Goal: Use online tool/utility: Utilize a website feature to perform a specific function

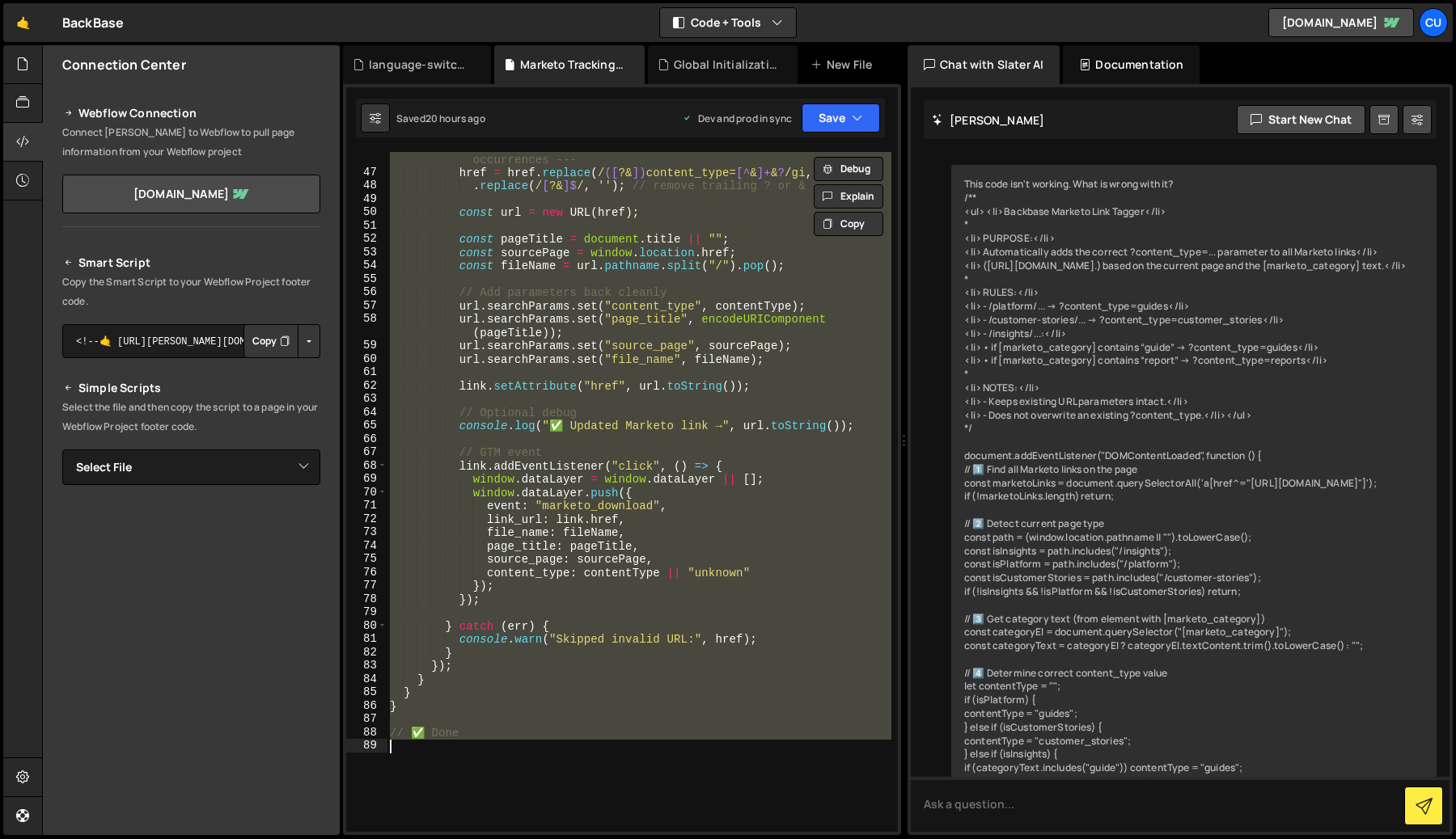
scroll to position [2023, 0]
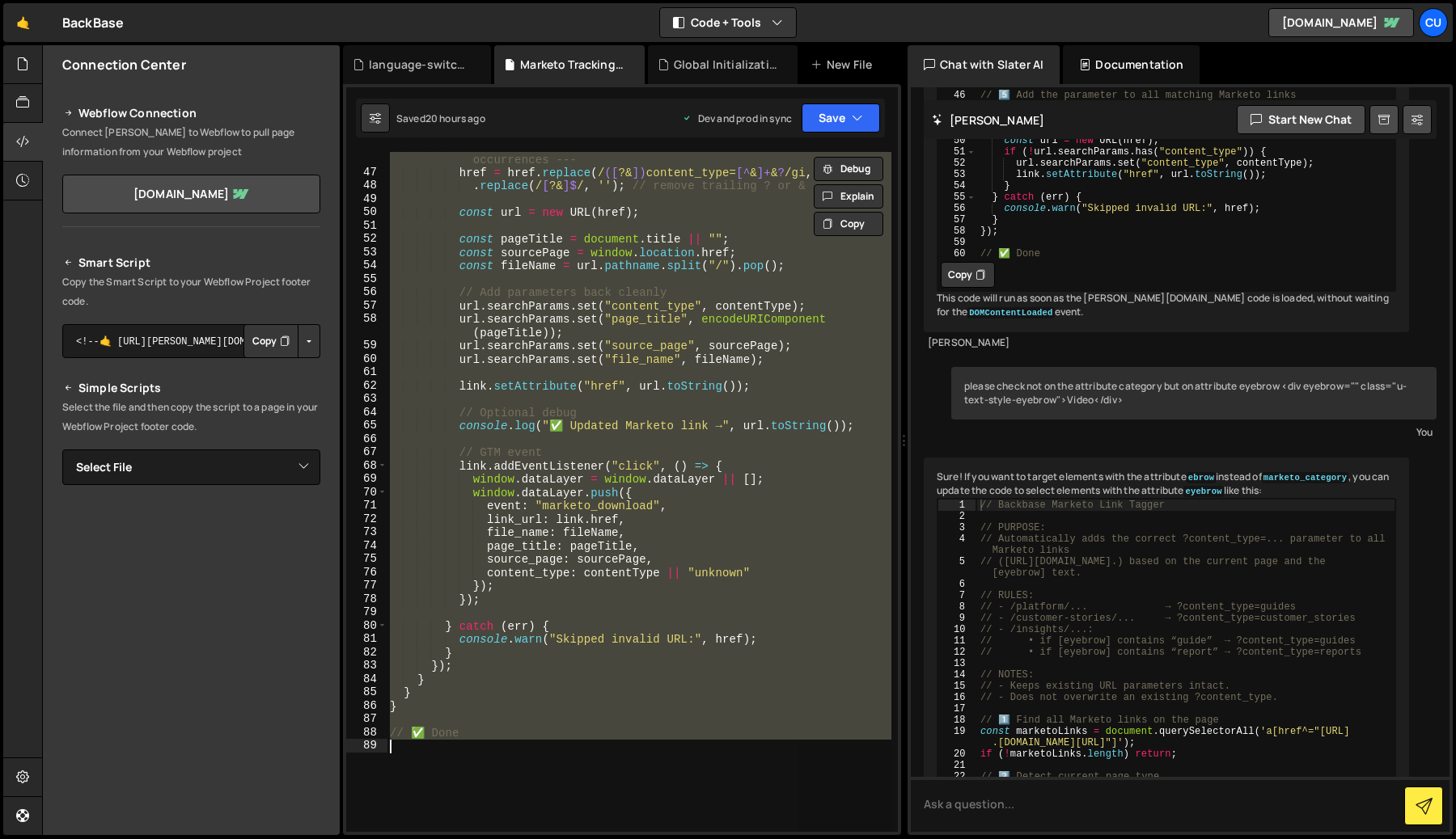
click at [566, 525] on div "// --- HARD CLEANUP: remove any existing content_type=... occurrences --- href …" at bounding box center [638, 491] width 504 height 680
paste textarea "});"
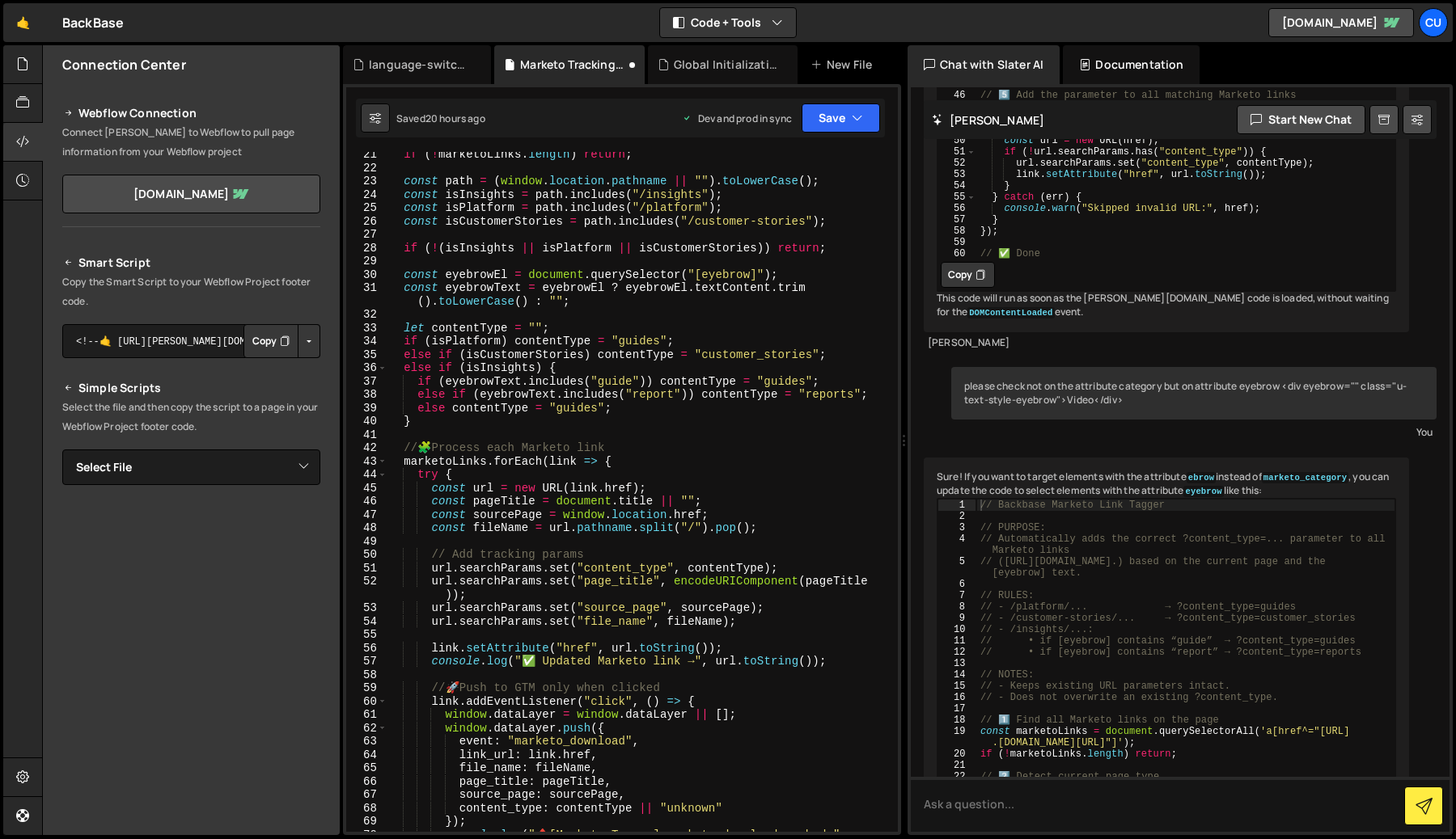
scroll to position [0, 0]
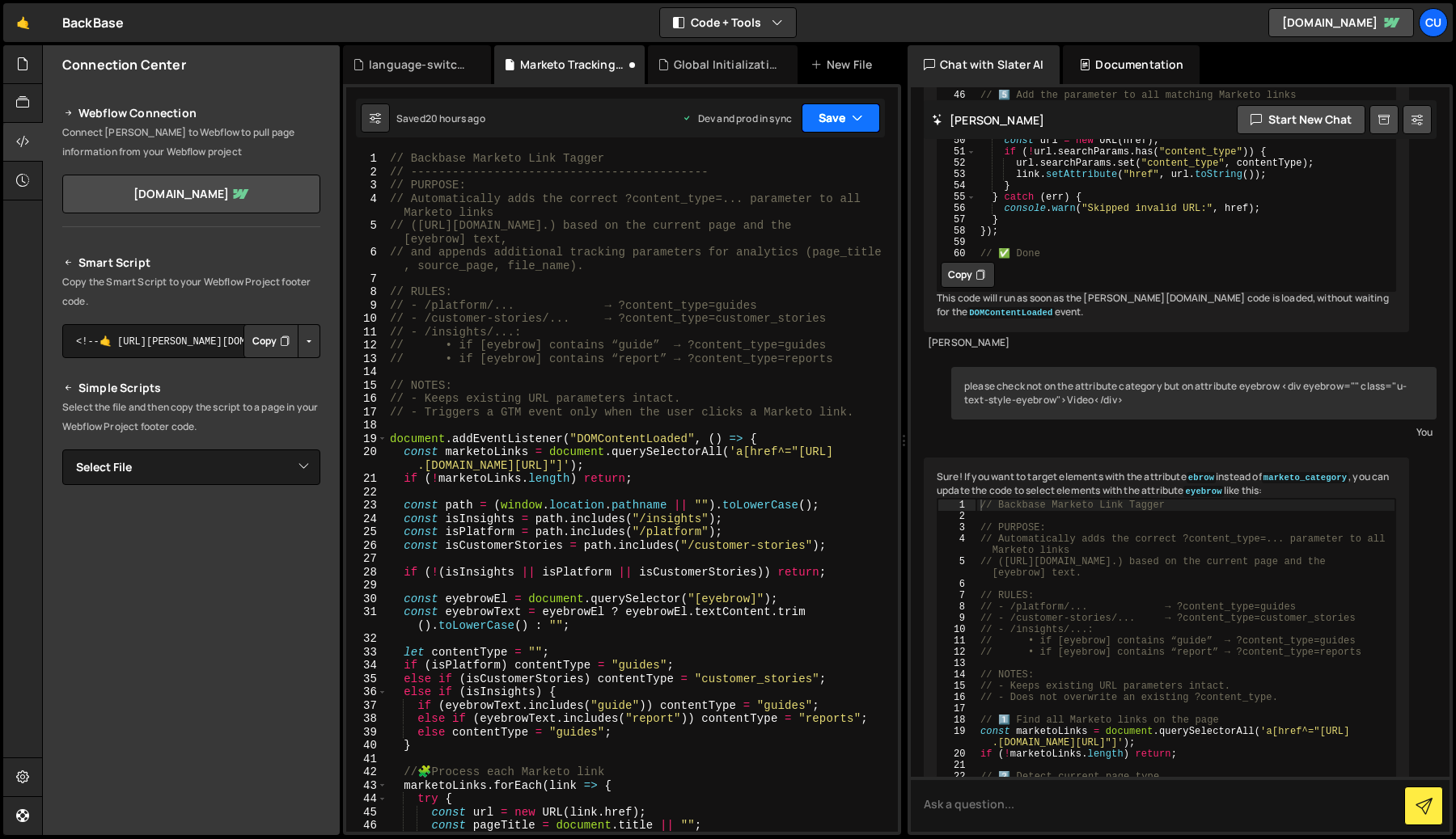
click at [825, 122] on button "Save" at bounding box center [841, 118] width 79 height 29
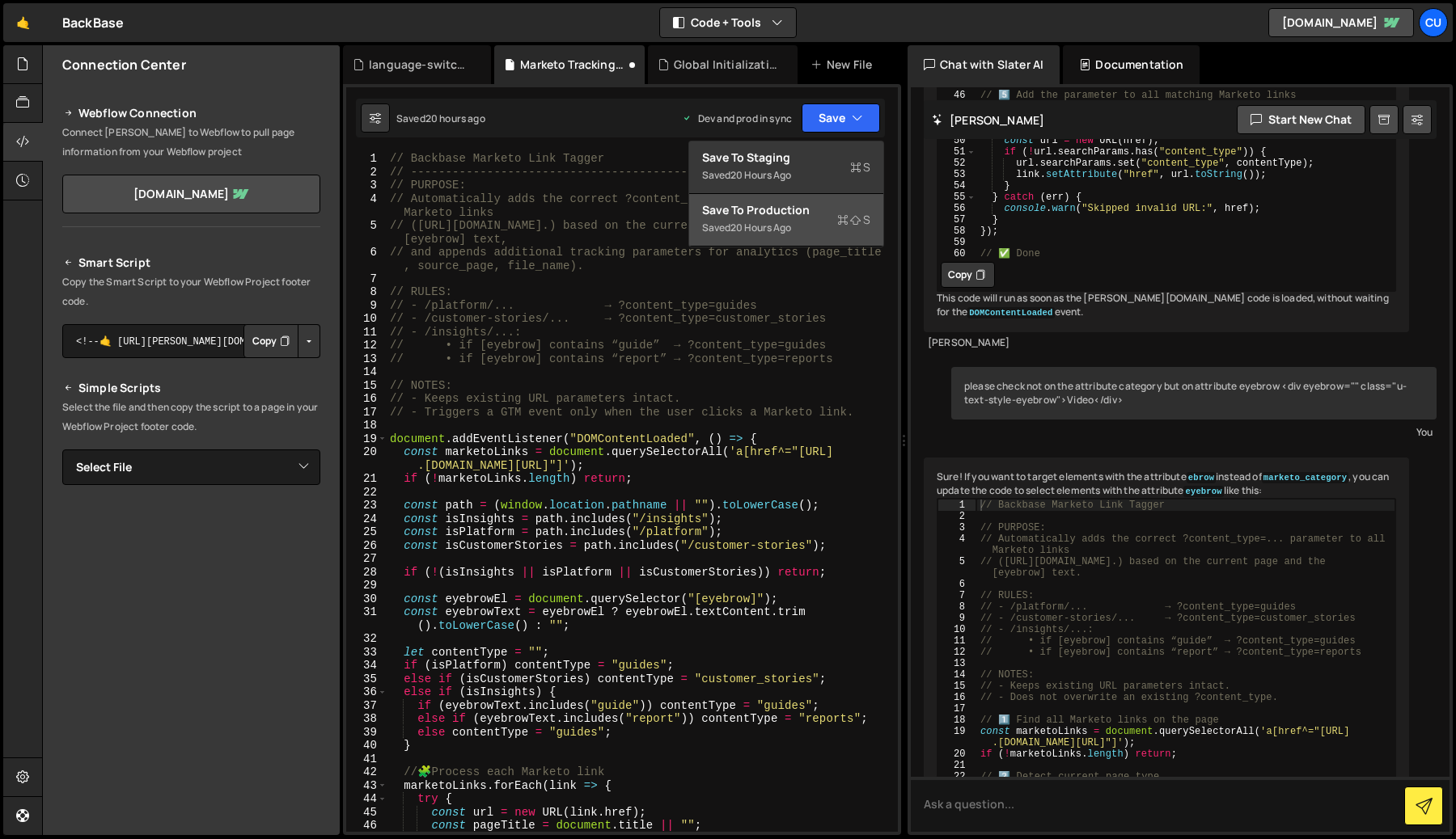
click at [777, 221] on div "20 hours ago" at bounding box center [760, 227] width 60 height 14
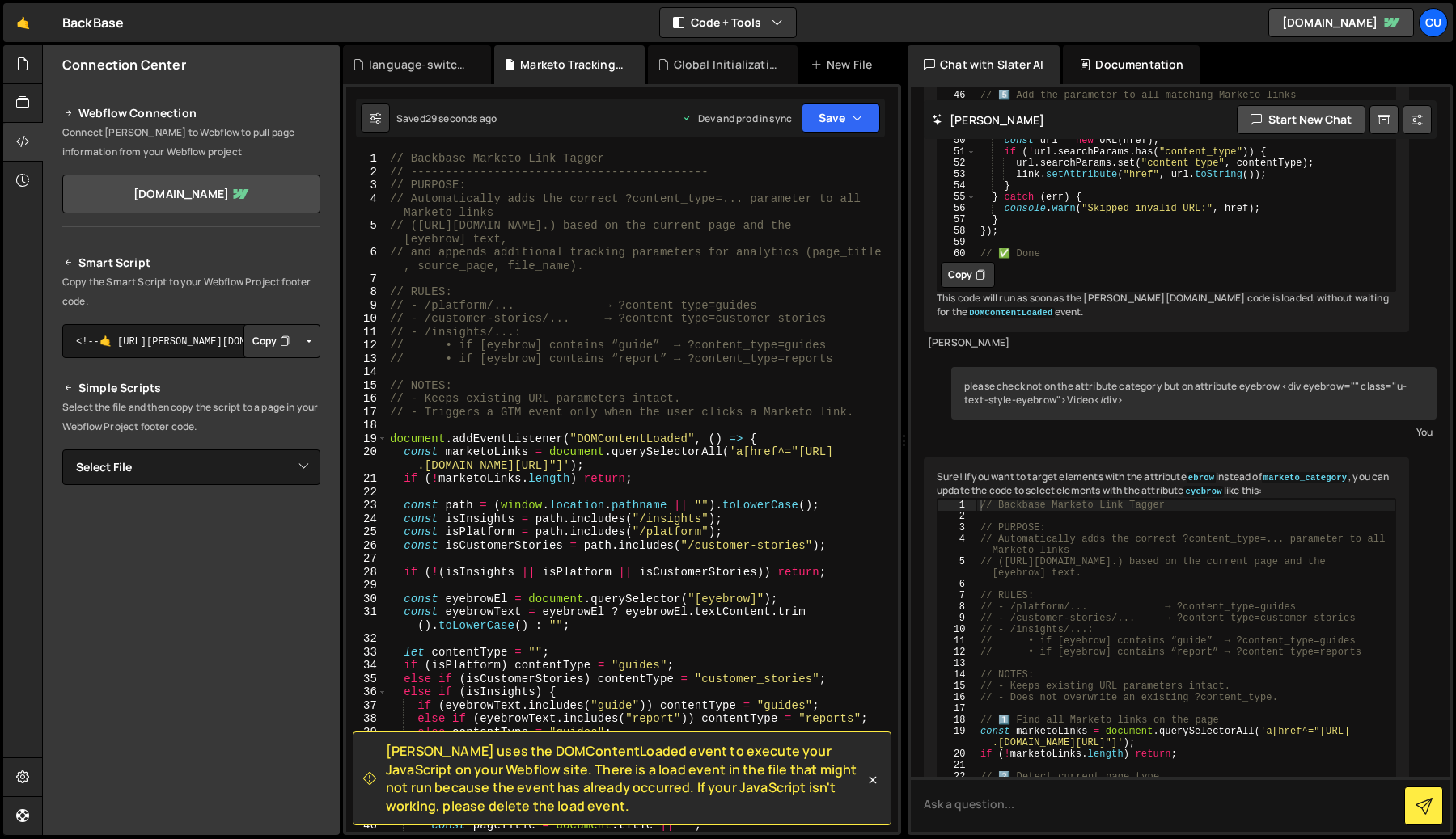
click at [566, 530] on div "// Backbase Marketo Link Tagger // ------------------------------------------- …" at bounding box center [638, 505] width 504 height 706
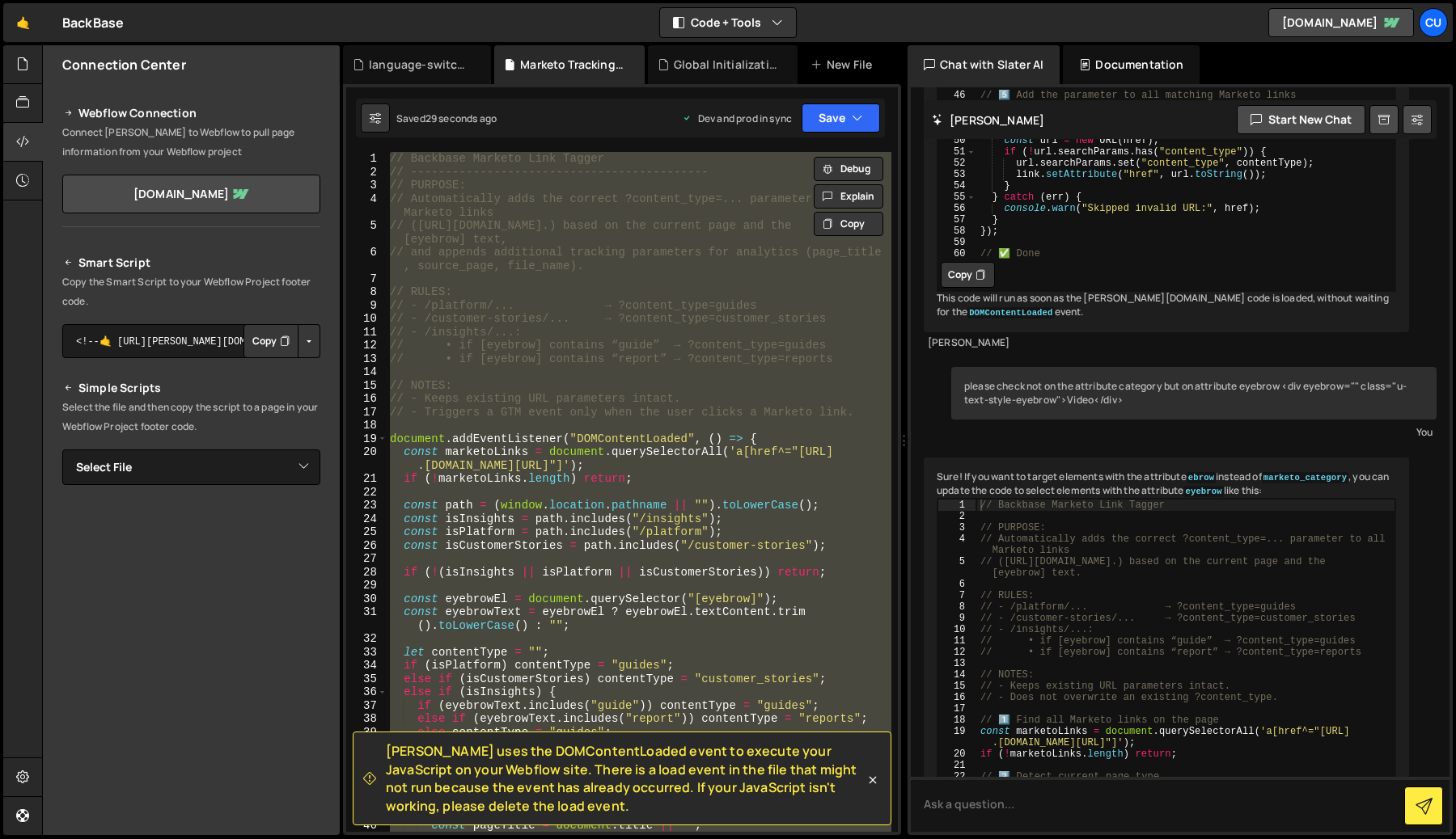
paste textarea
type textarea "});"
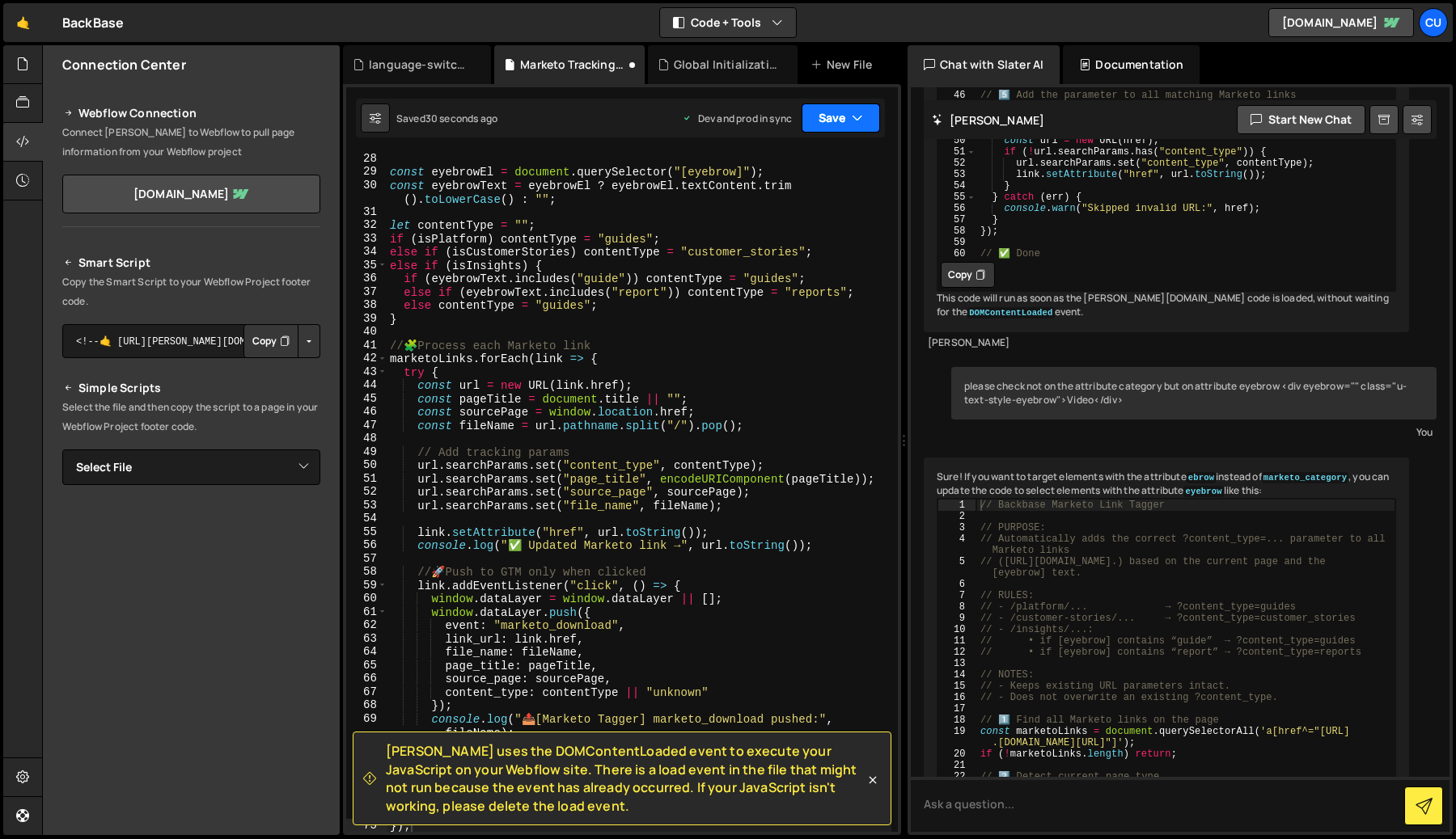
click at [827, 119] on button "Save" at bounding box center [841, 118] width 79 height 29
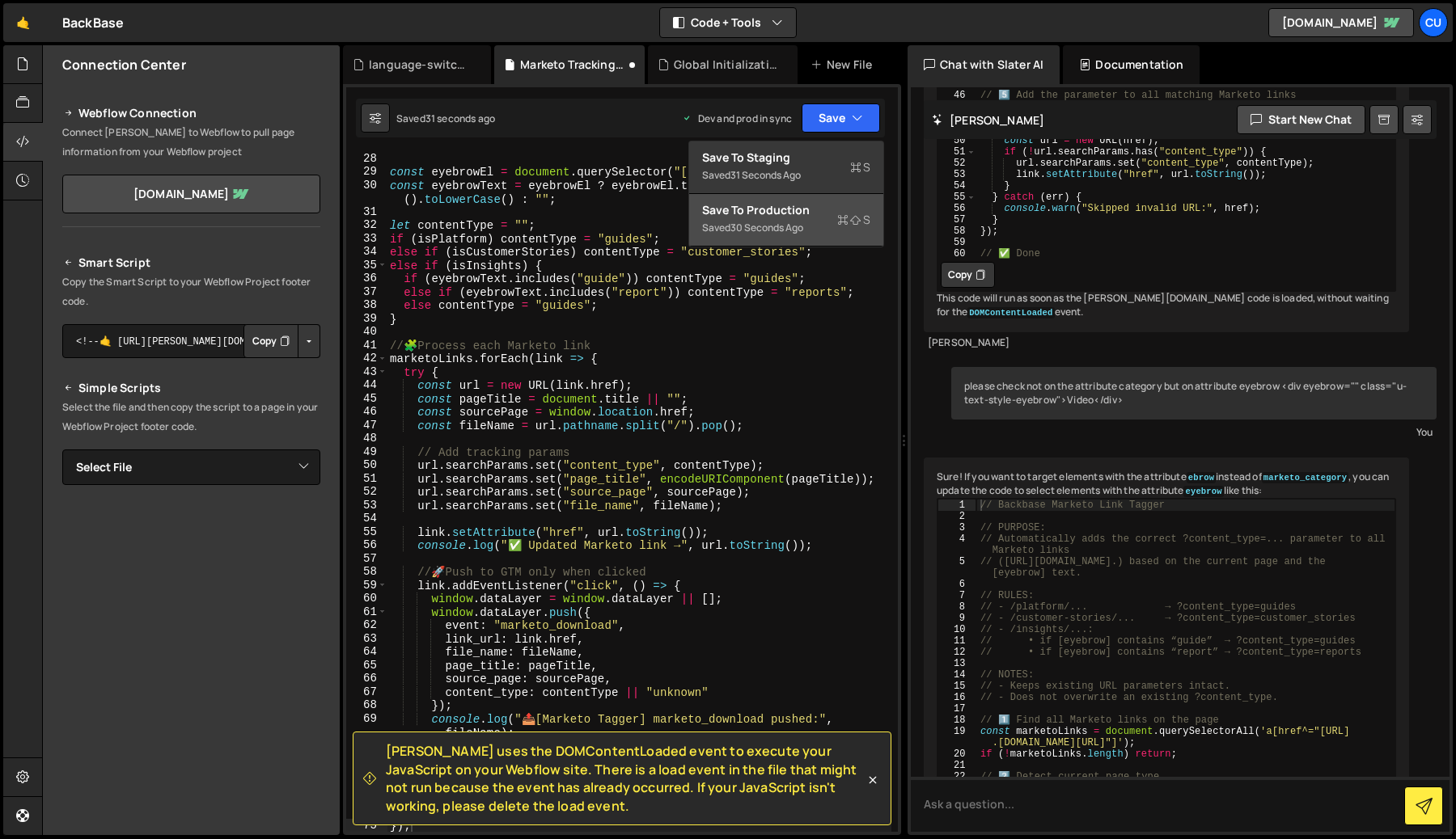
click at [766, 226] on div "30 seconds ago" at bounding box center [767, 227] width 73 height 14
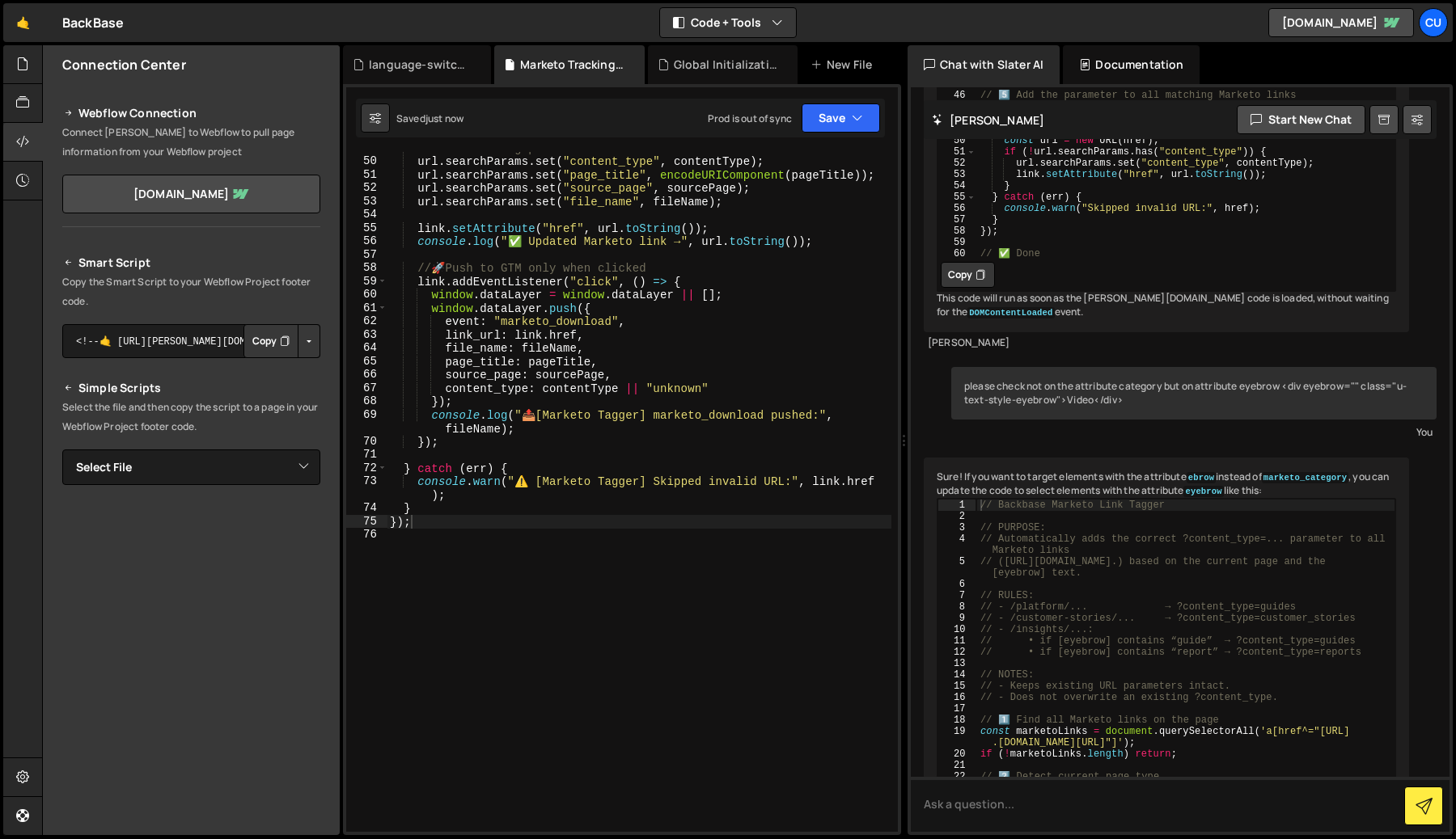
scroll to position [718, 0]
click at [628, 584] on div "// Add tracking params url . searchParams . set ( "content_type" , contentType …" at bounding box center [638, 495] width 504 height 706
type textarea "});"
click at [849, 114] on button "Save" at bounding box center [841, 118] width 79 height 29
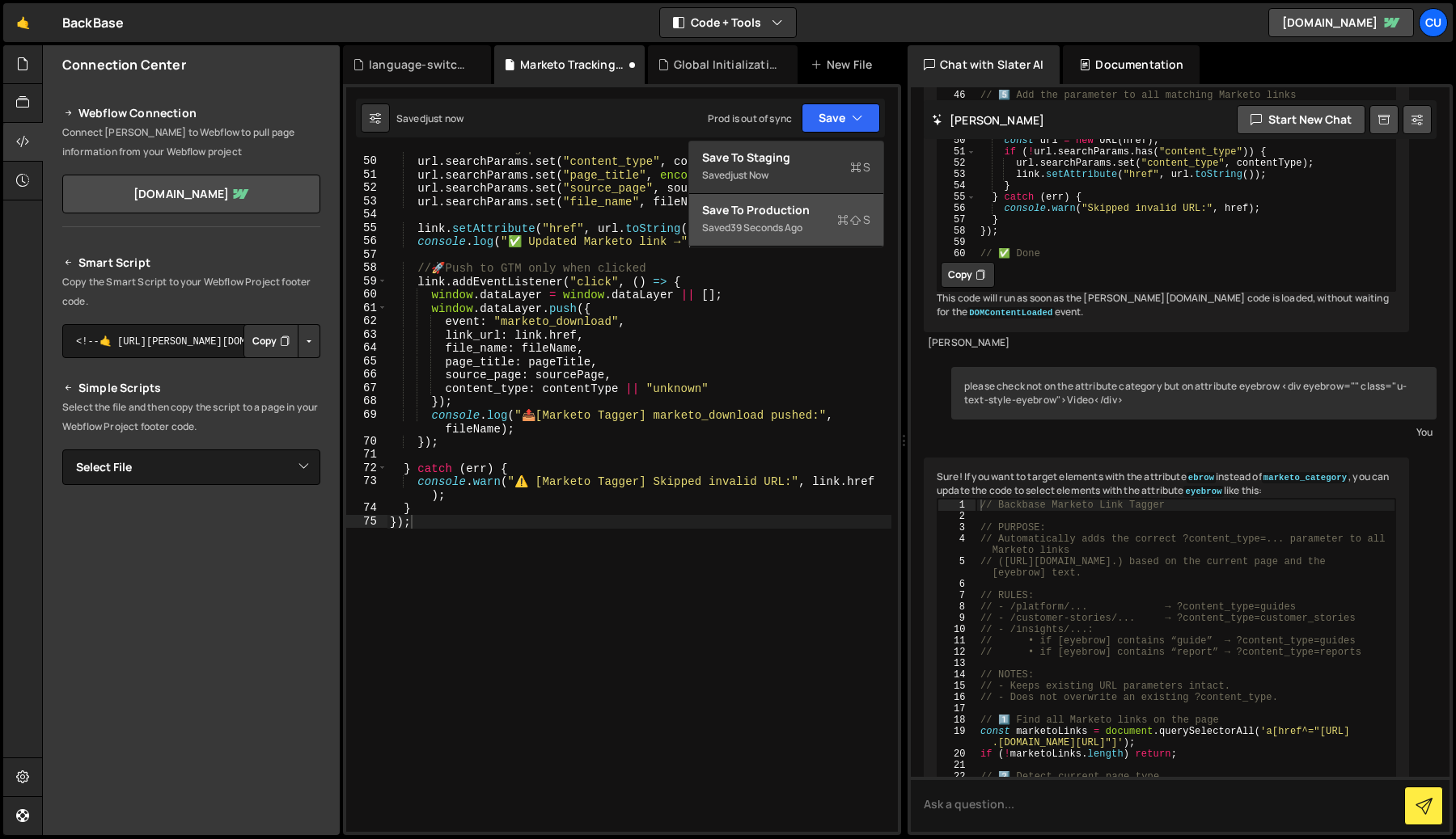
click at [803, 221] on div "39 seconds ago" at bounding box center [766, 227] width 72 height 14
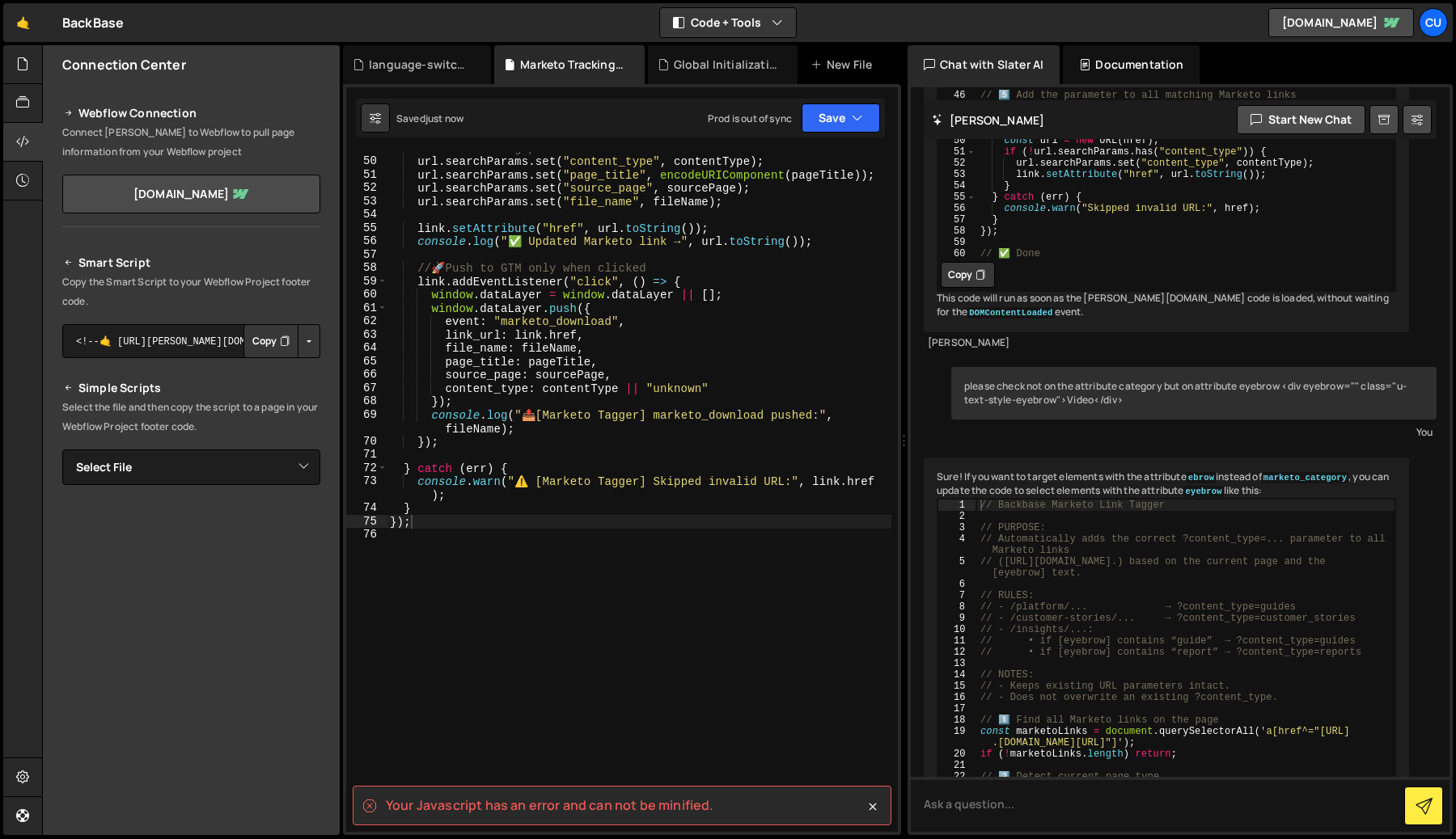
click at [421, 809] on spa "Your Javascript has an error and can not be minified." at bounding box center [550, 804] width 328 height 17
copy div "Your Javascript has an error and can not be minified. XXXXXXXXXXXXXXXXXXXXXXXXX…"
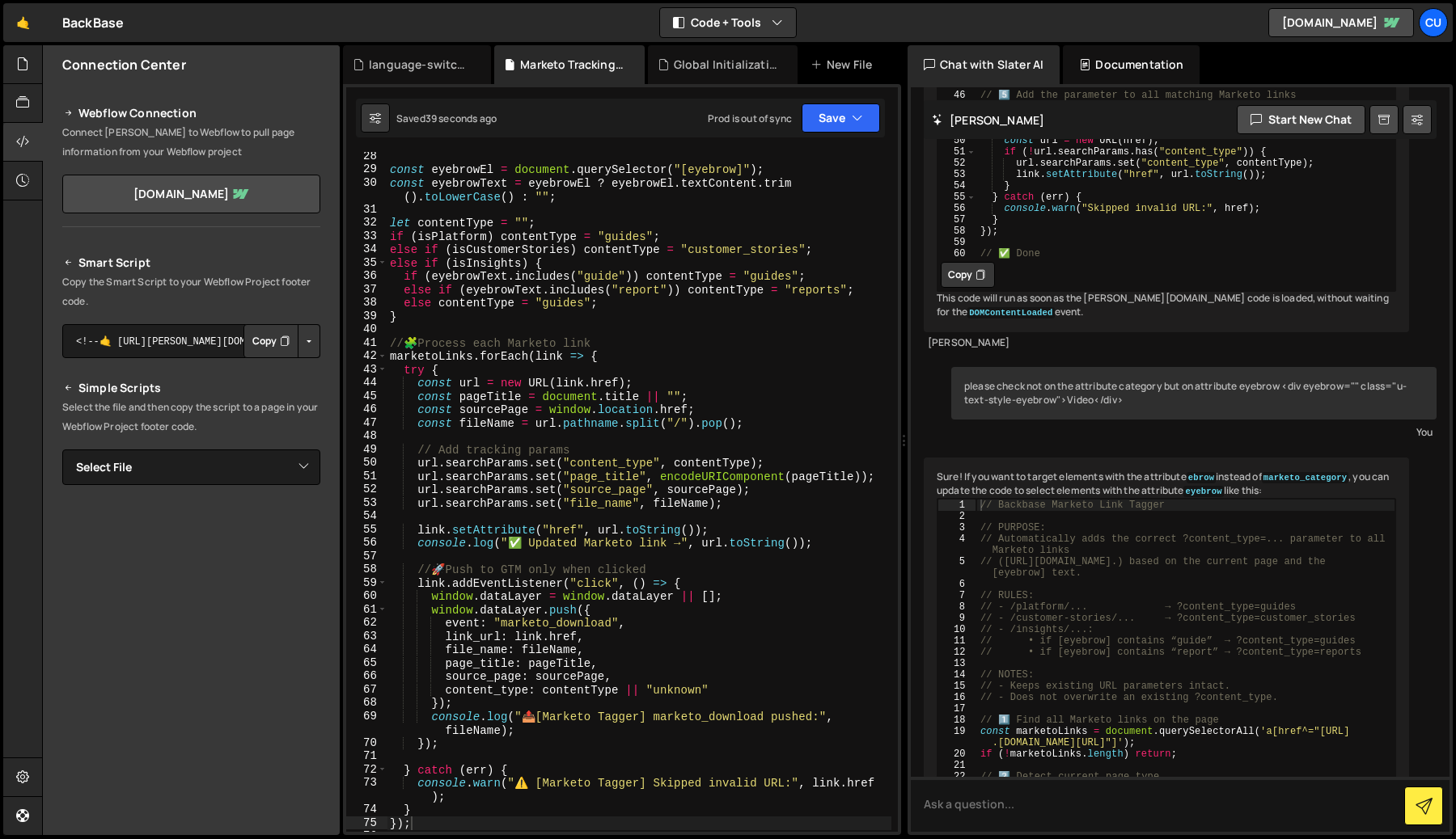
scroll to position [745, 0]
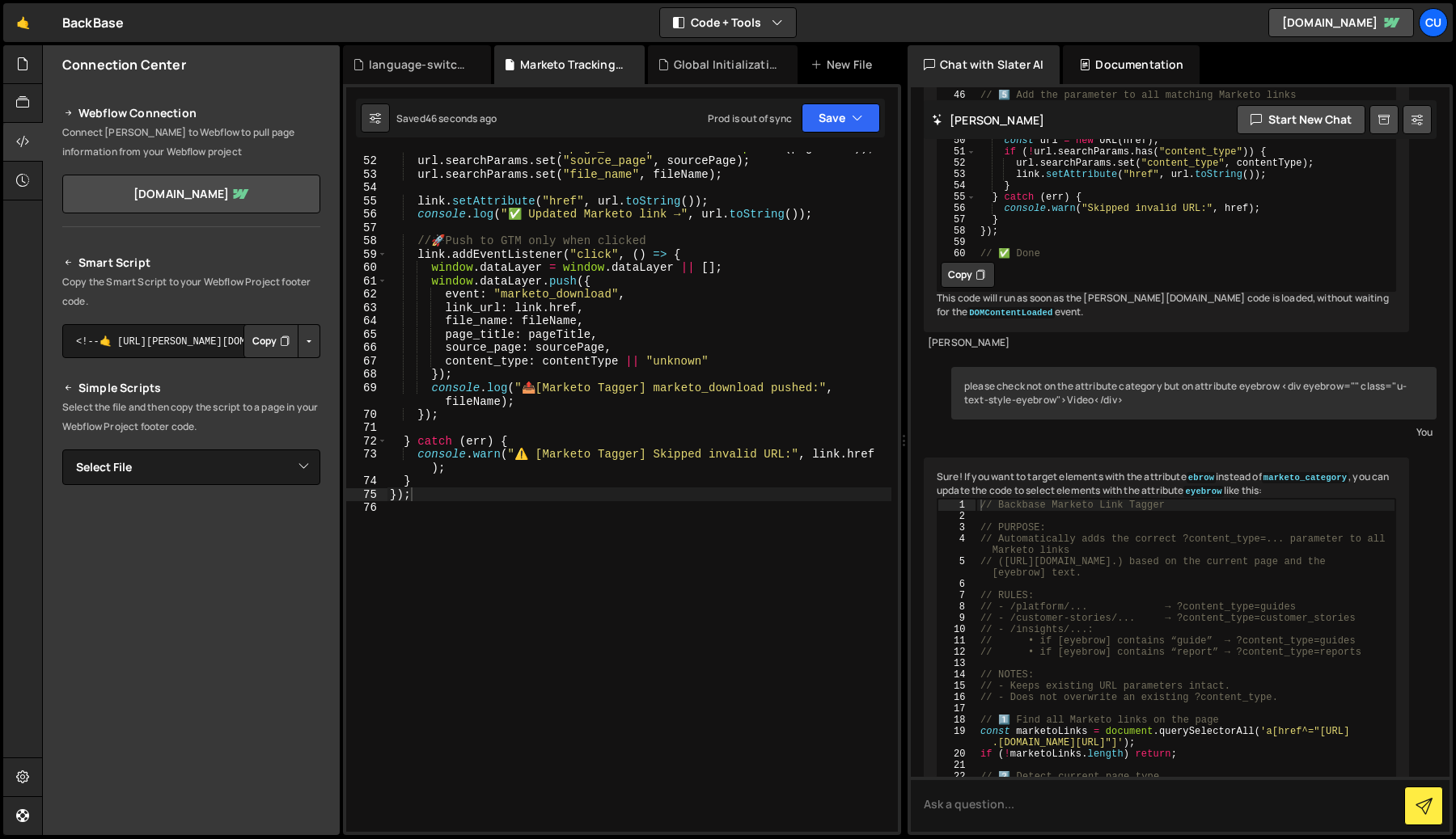
click at [665, 567] on div "url . searchParams . set ( "page_title" , encodeURIComponent ( pageTitle )) ; u…" at bounding box center [638, 494] width 504 height 706
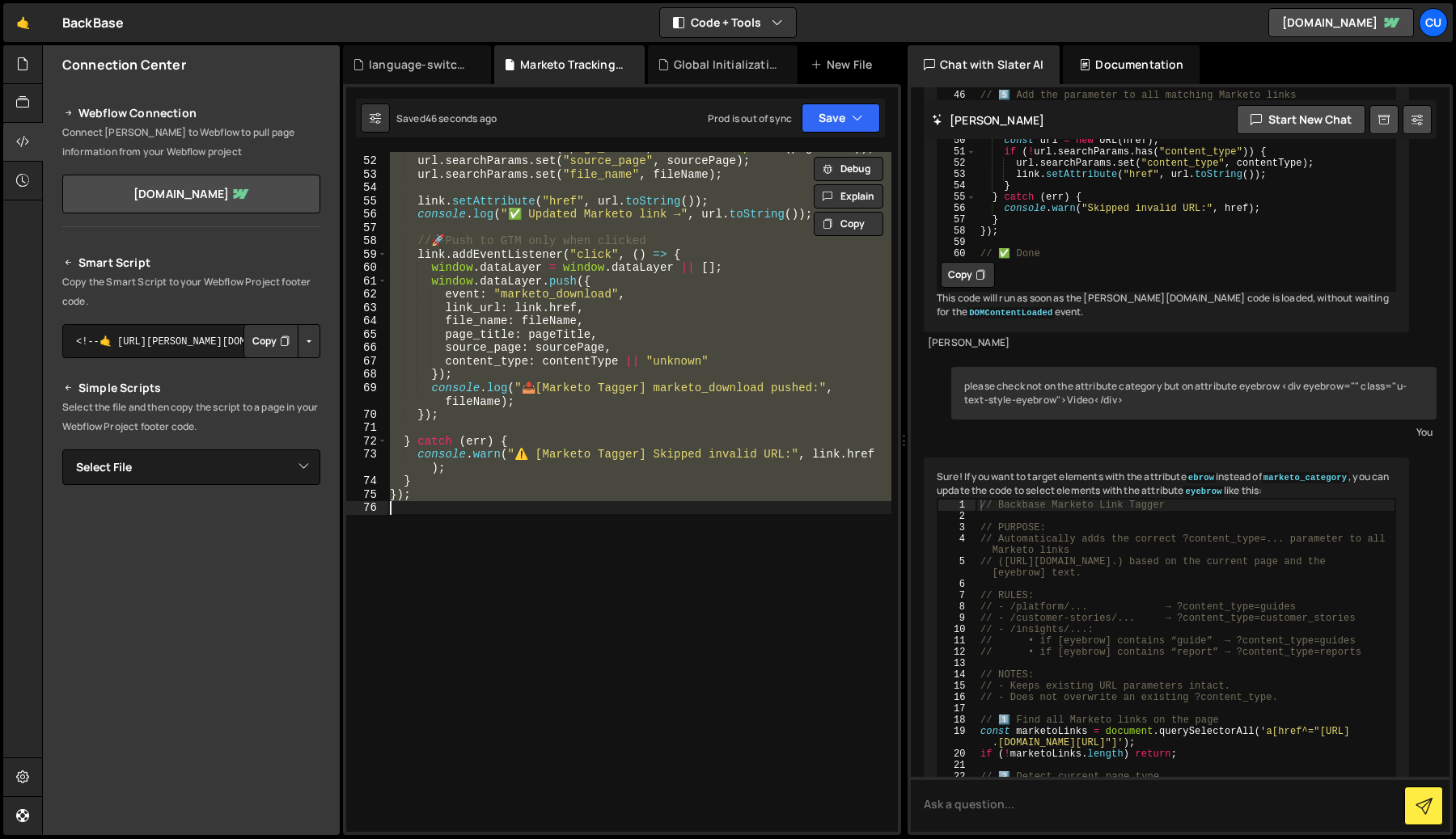
paste textarea "();"
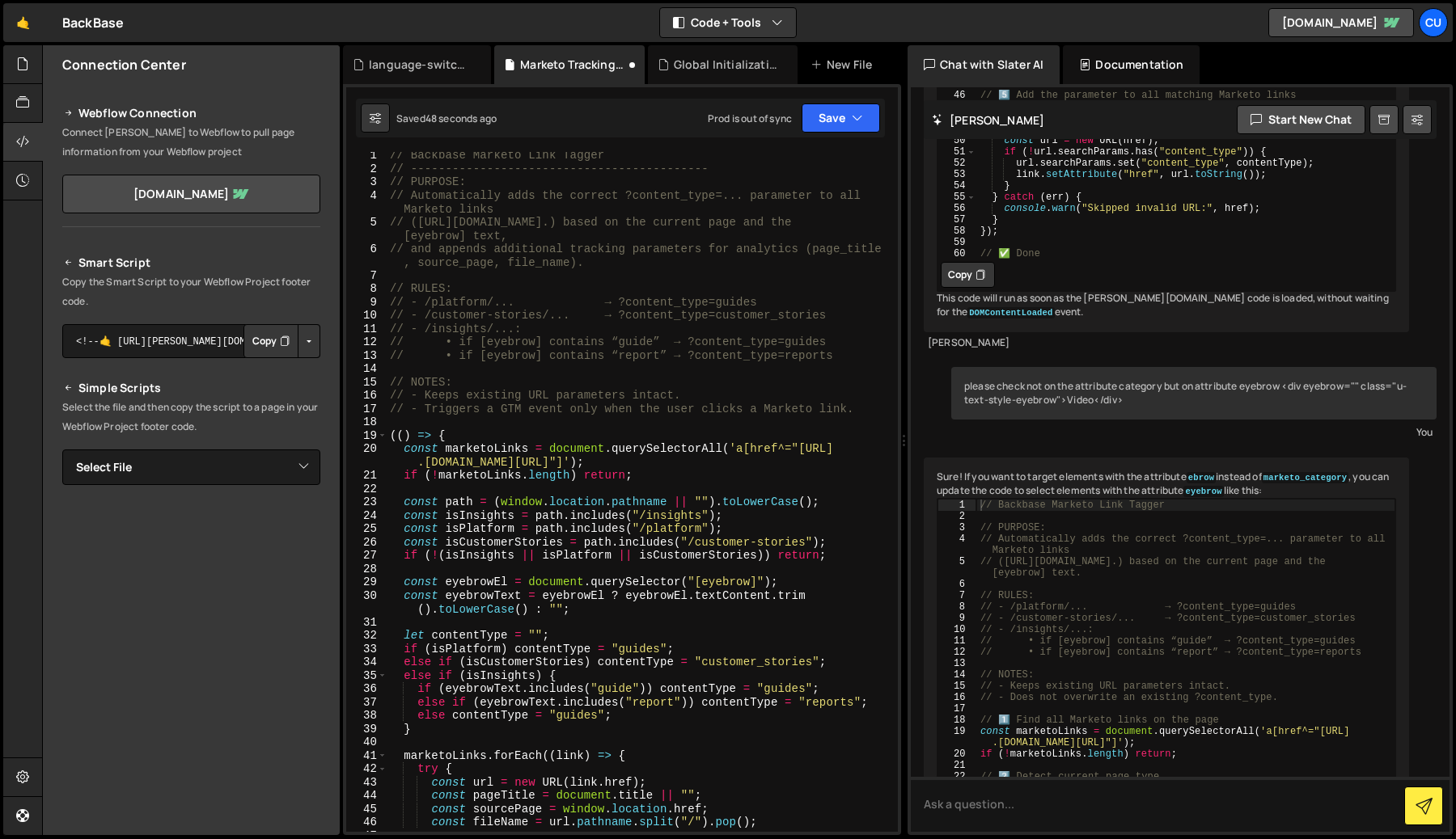
scroll to position [3, 0]
click at [833, 113] on button "Save" at bounding box center [841, 118] width 79 height 29
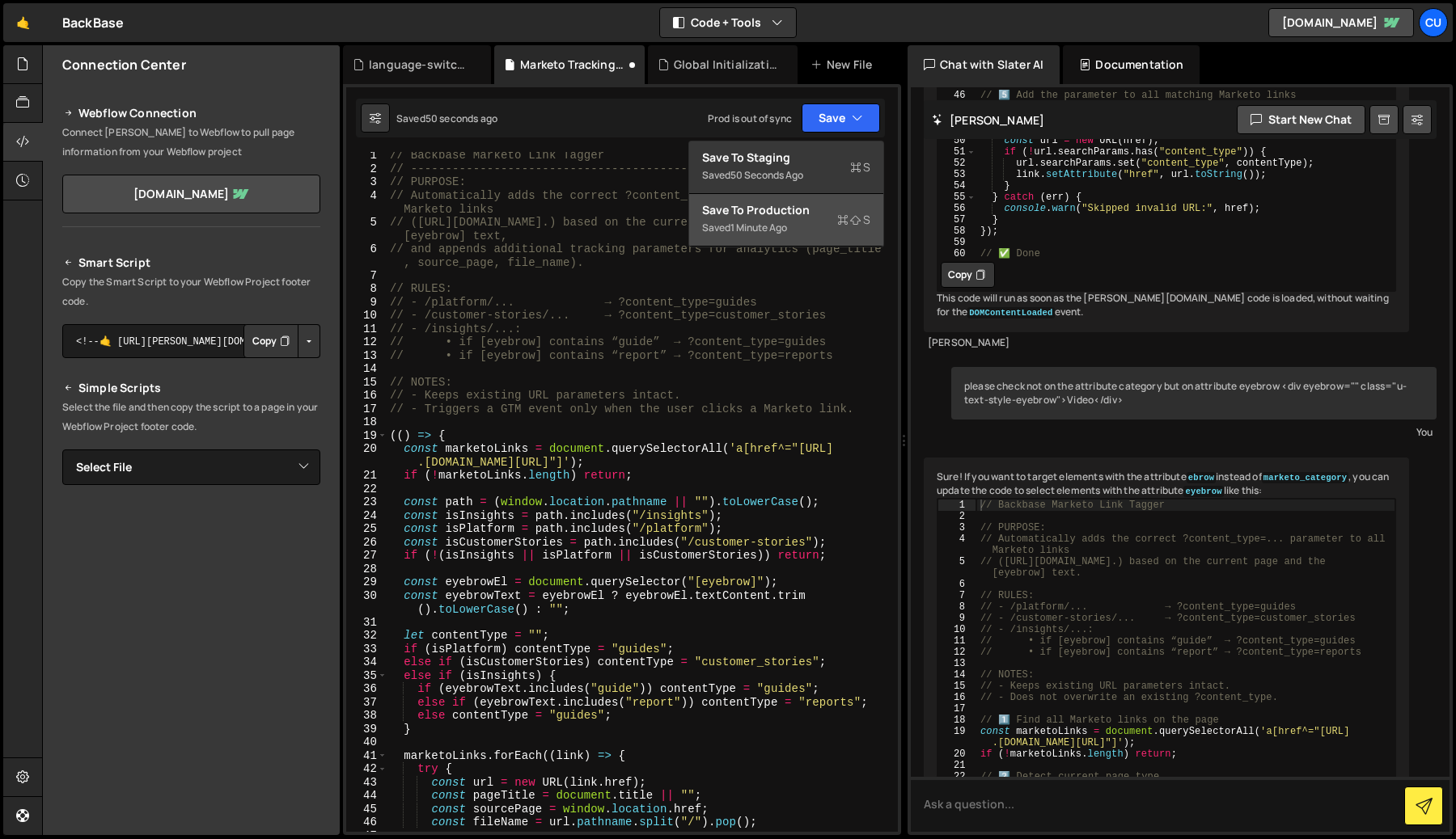
click at [793, 221] on div "Saved 1 minute ago" at bounding box center [786, 228] width 168 height 19
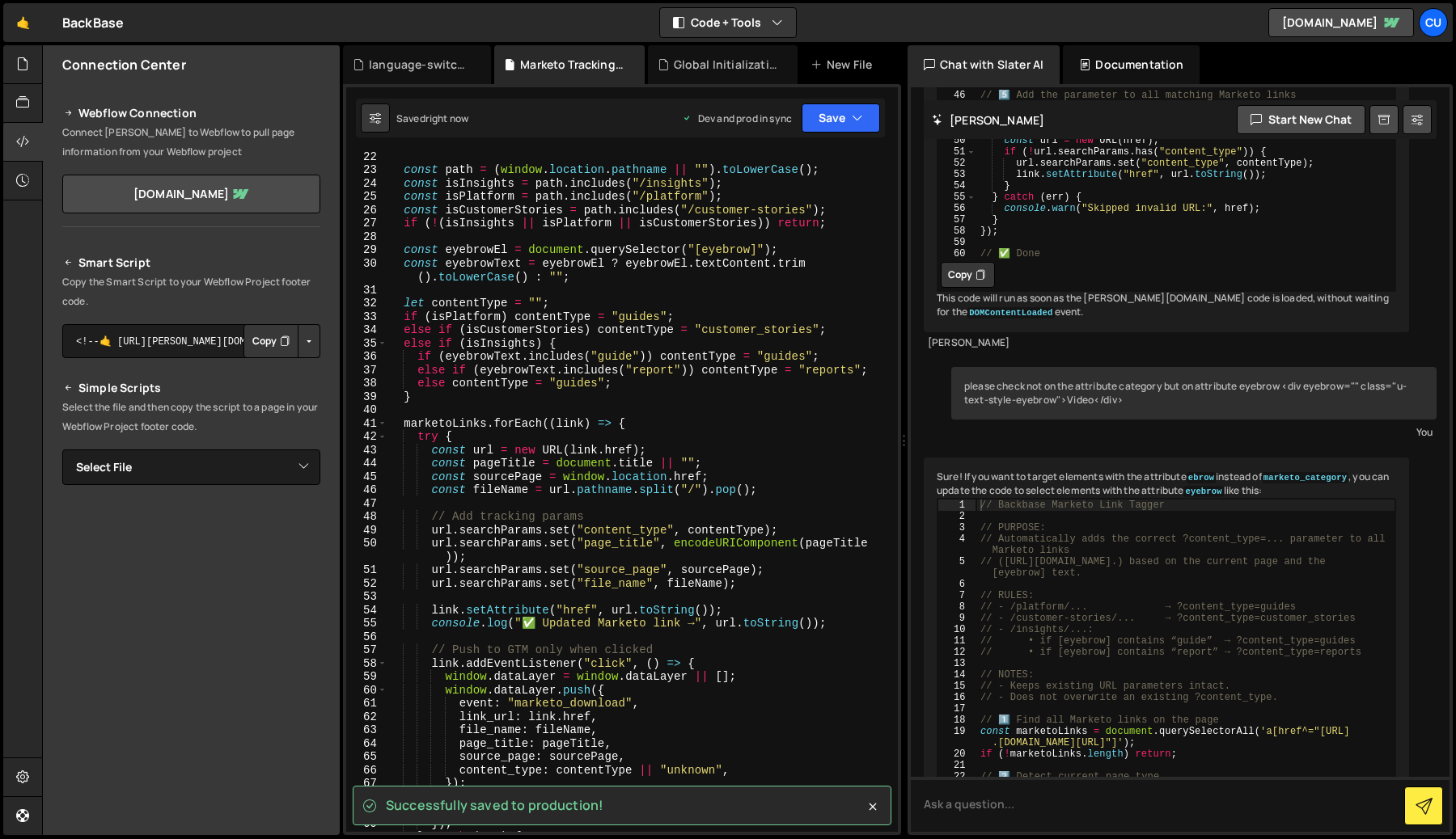
scroll to position [386, 0]
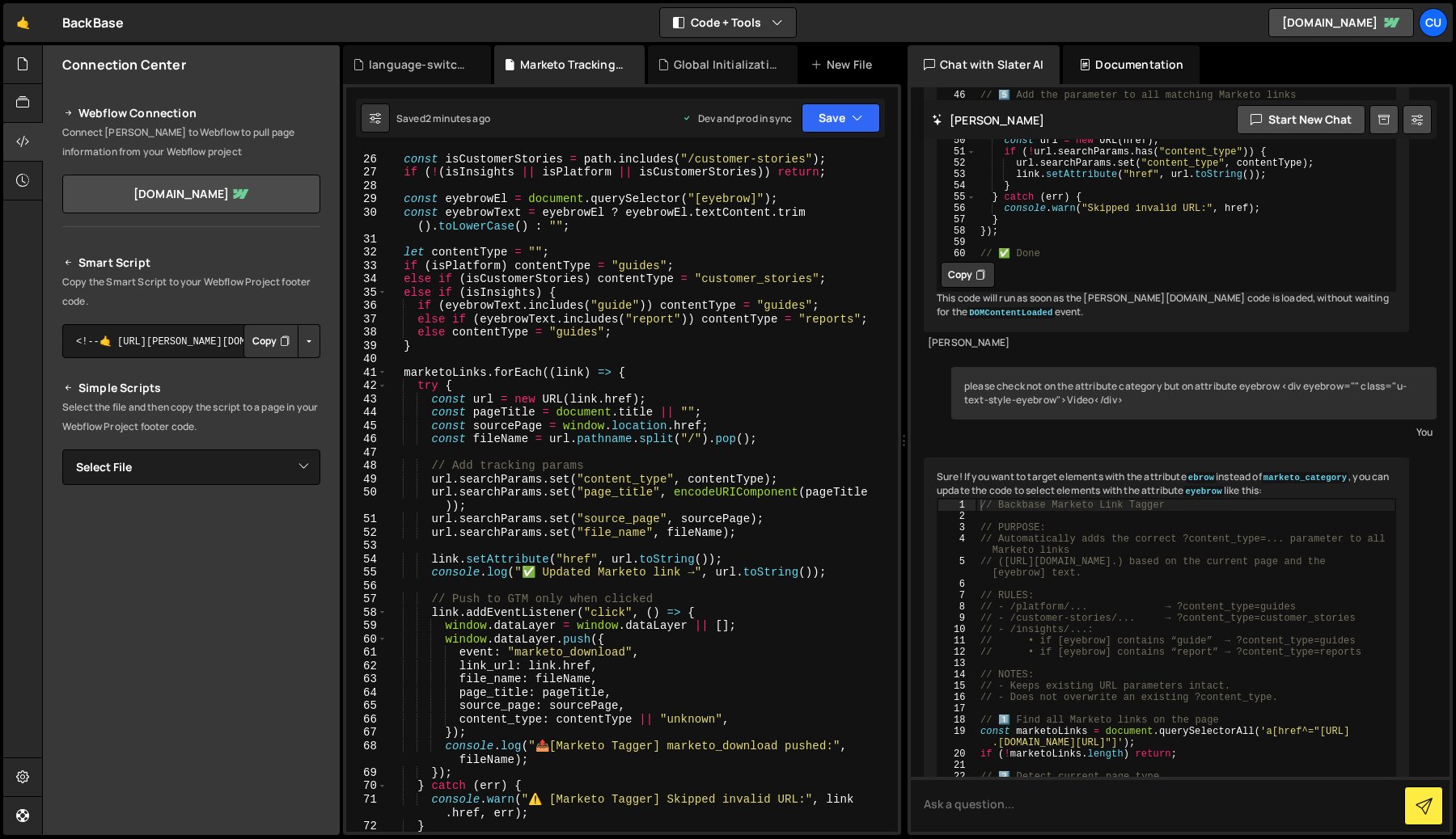
click at [660, 291] on div "const isPlatform = path . includes ( "/platform" ) ; const isCustomerStories = …" at bounding box center [638, 492] width 504 height 706
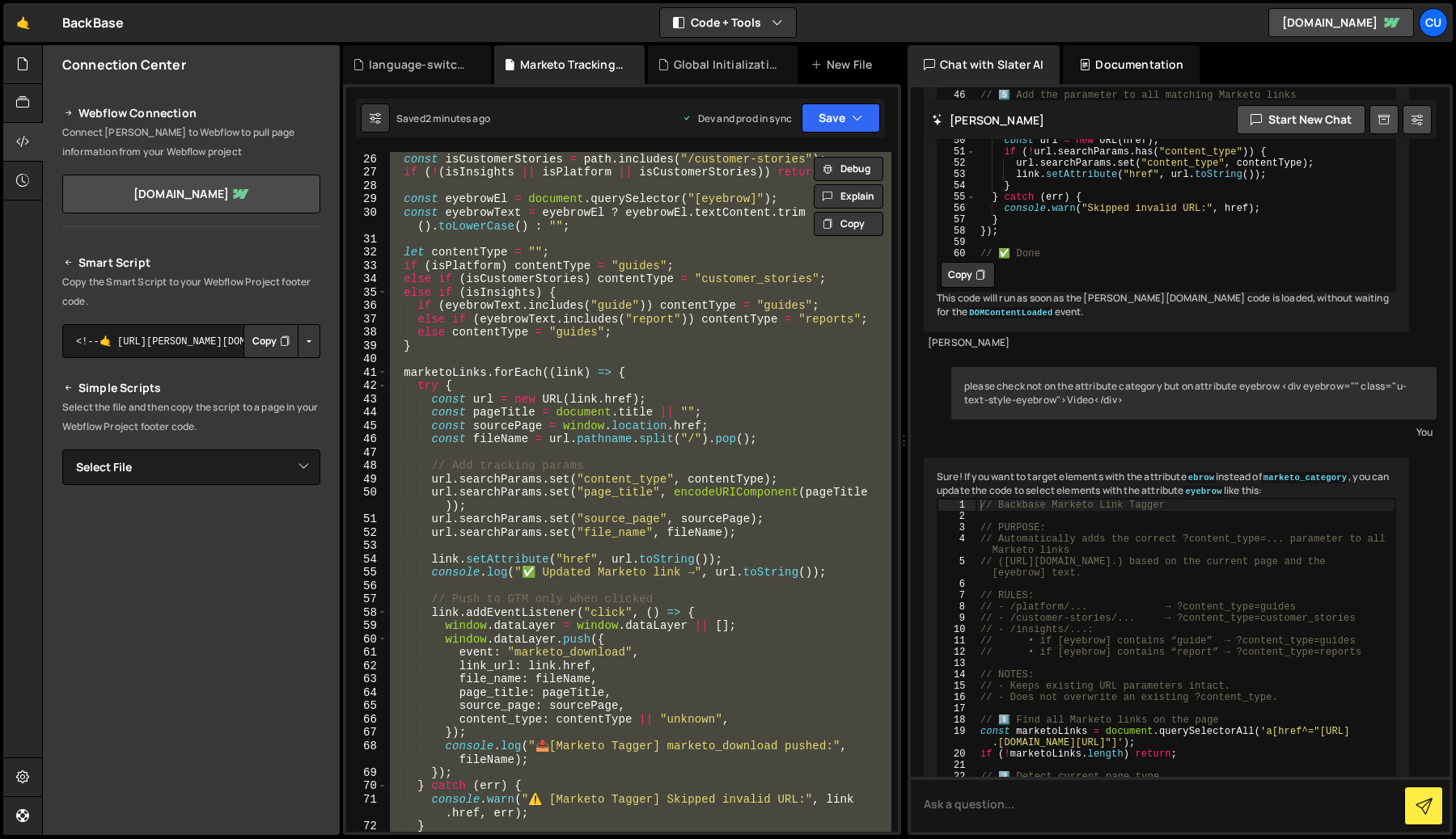
paste textarea
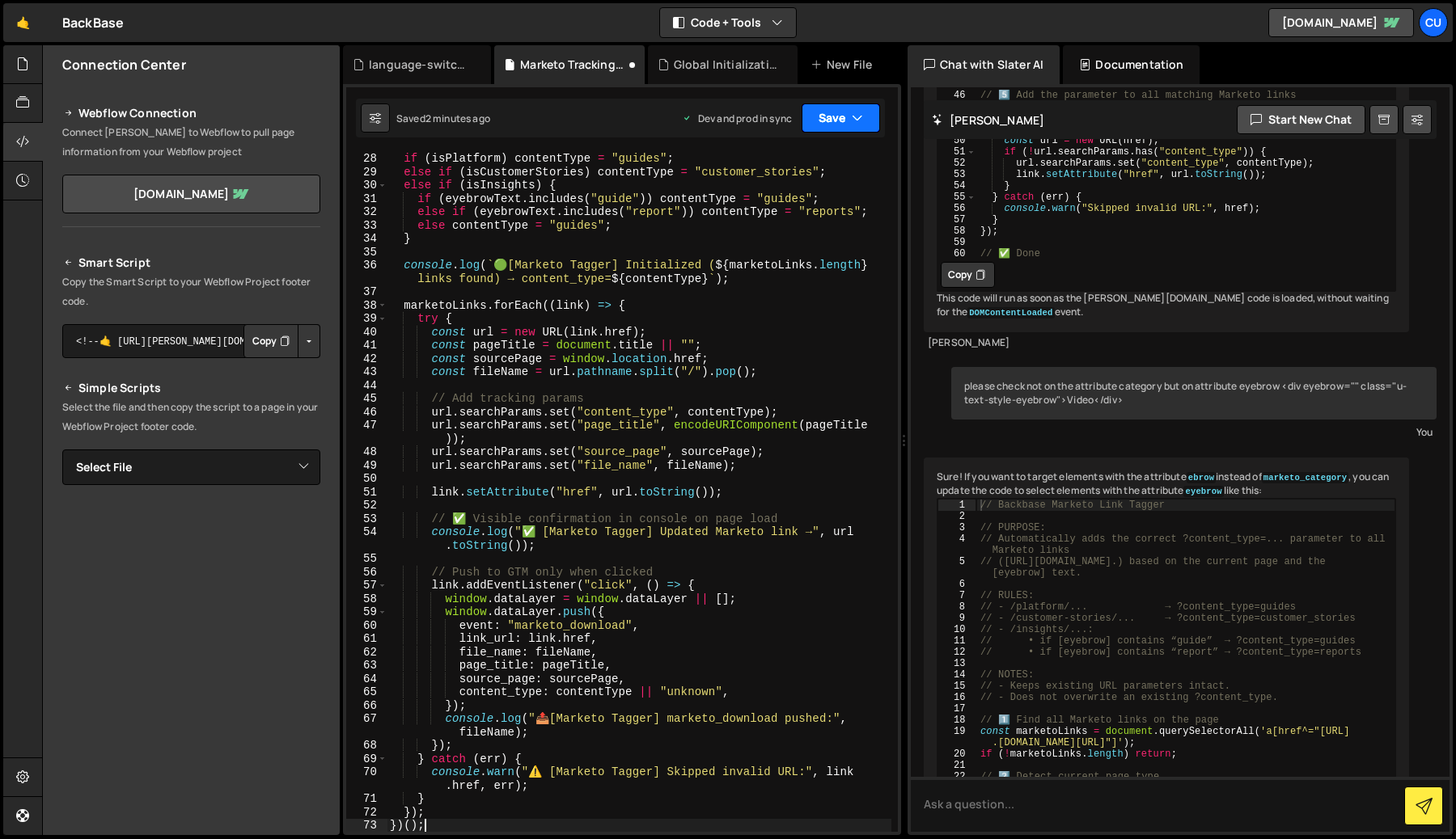
click at [825, 107] on button "Save" at bounding box center [841, 118] width 79 height 29
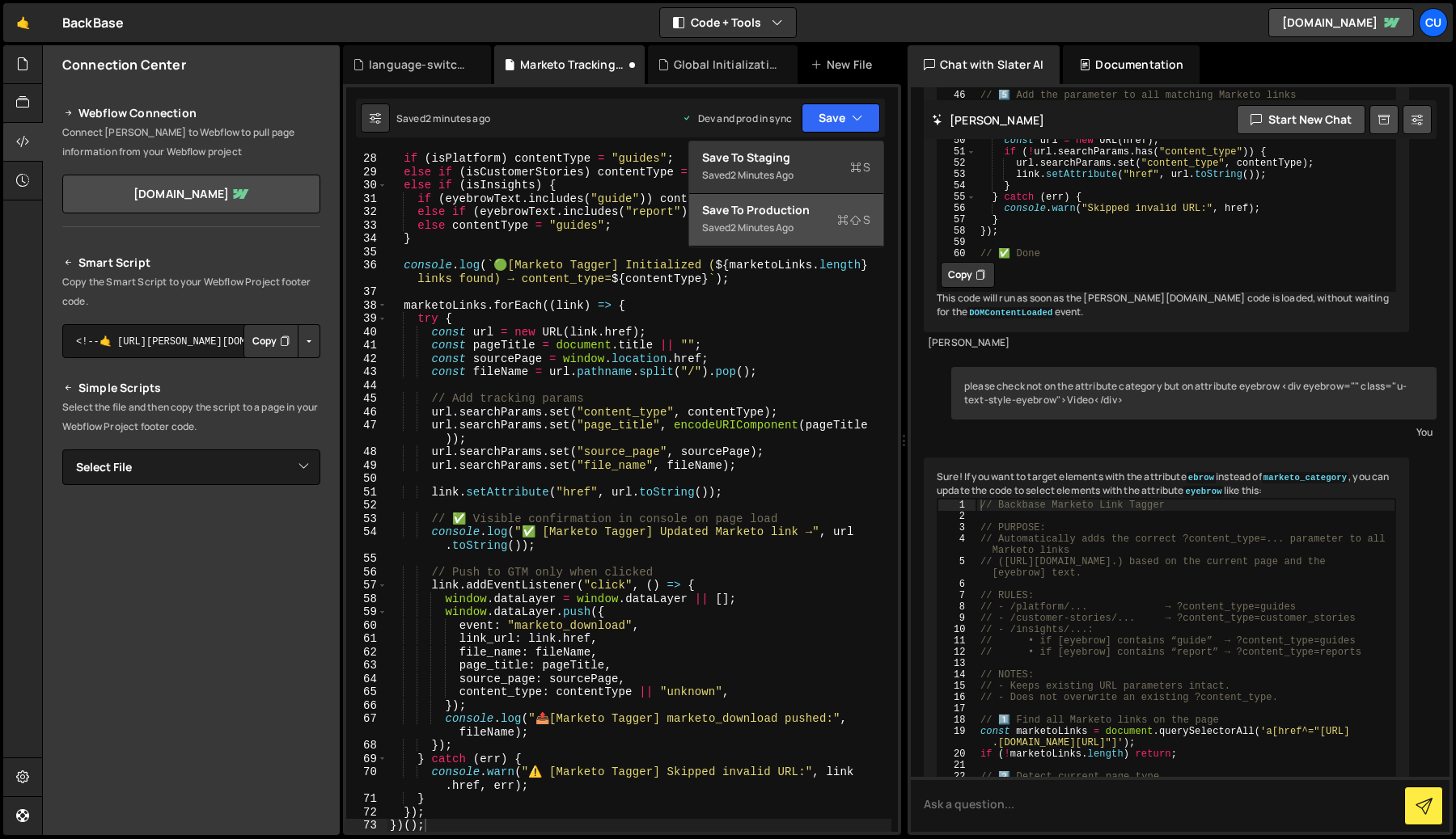
click at [784, 212] on div "Save to Production S" at bounding box center [786, 210] width 168 height 16
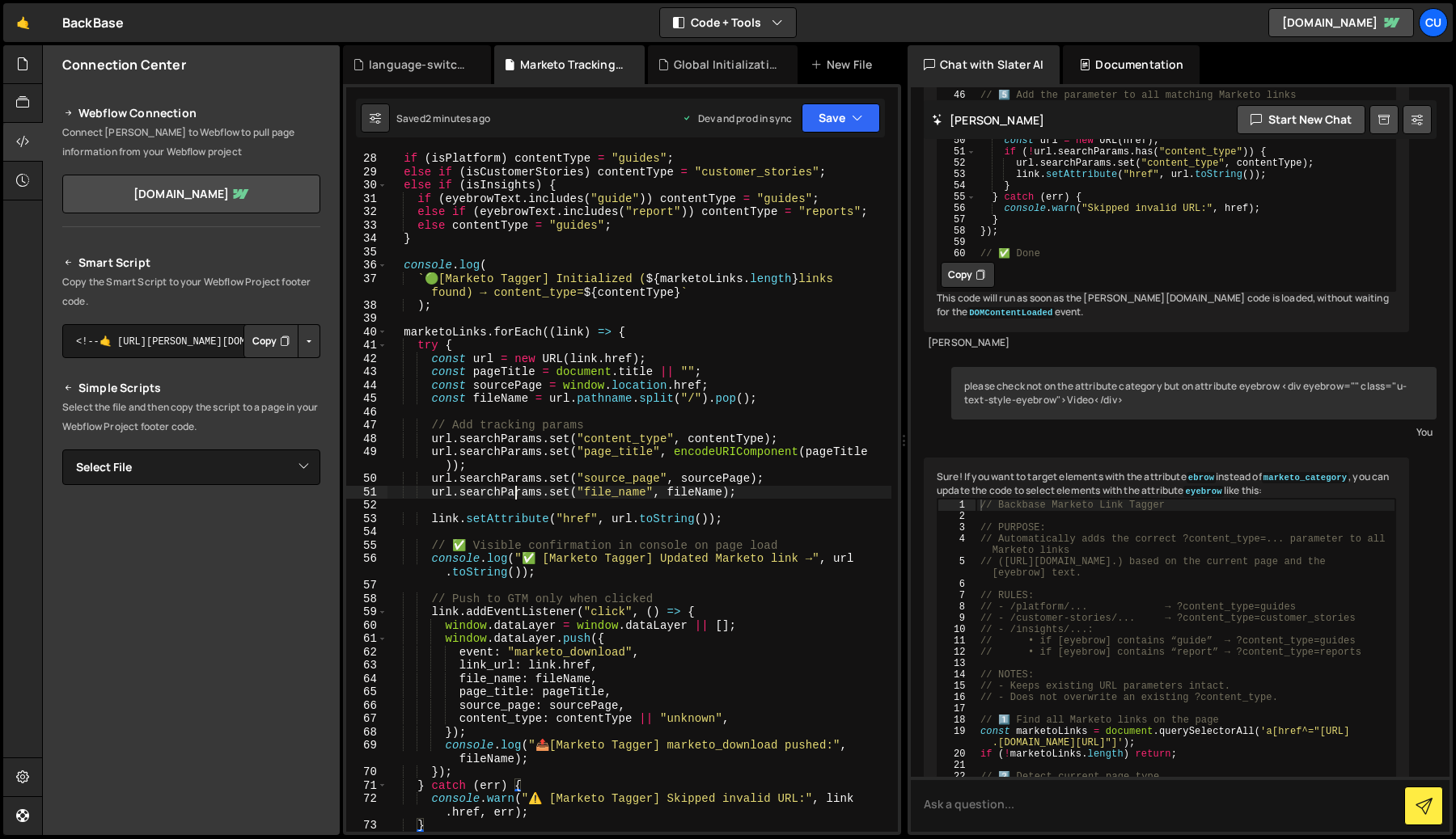
click at [518, 489] on div "if ( isPlatform ) contentType = "guides" ; else if ( isCustomerStories ) conten…" at bounding box center [638, 505] width 504 height 706
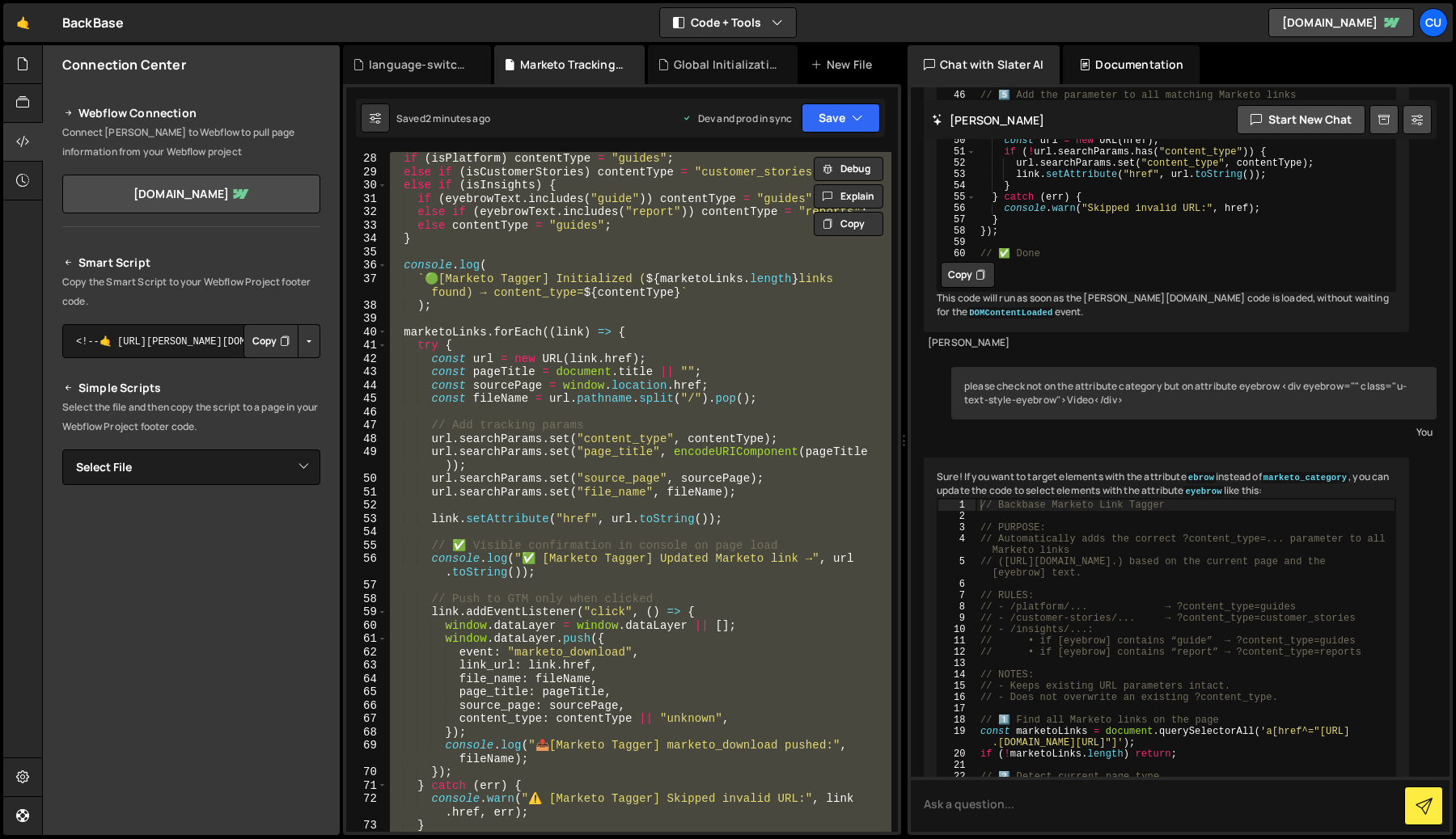
paste textarea
type textarea "})();"
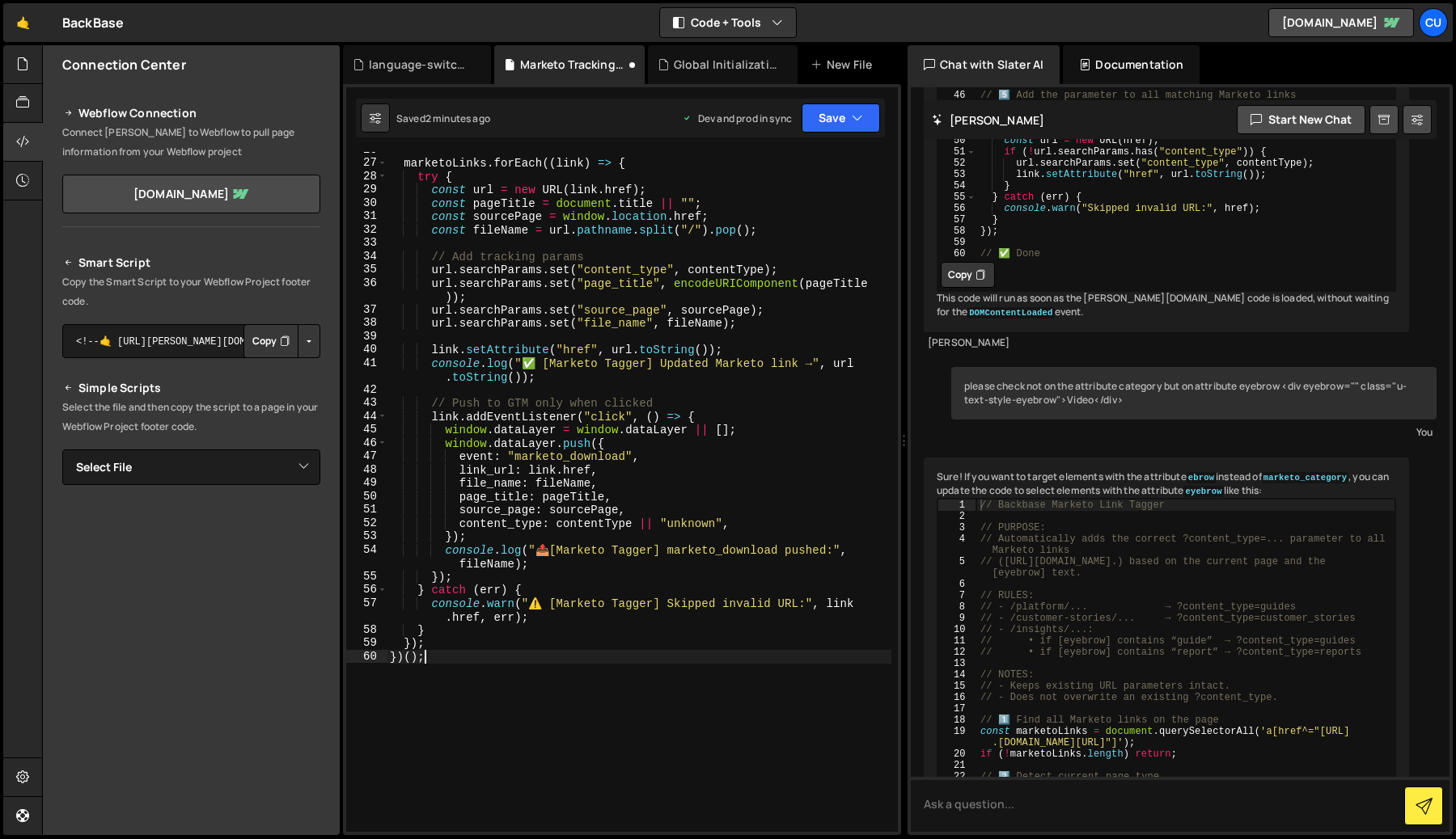
scroll to position [0, 0]
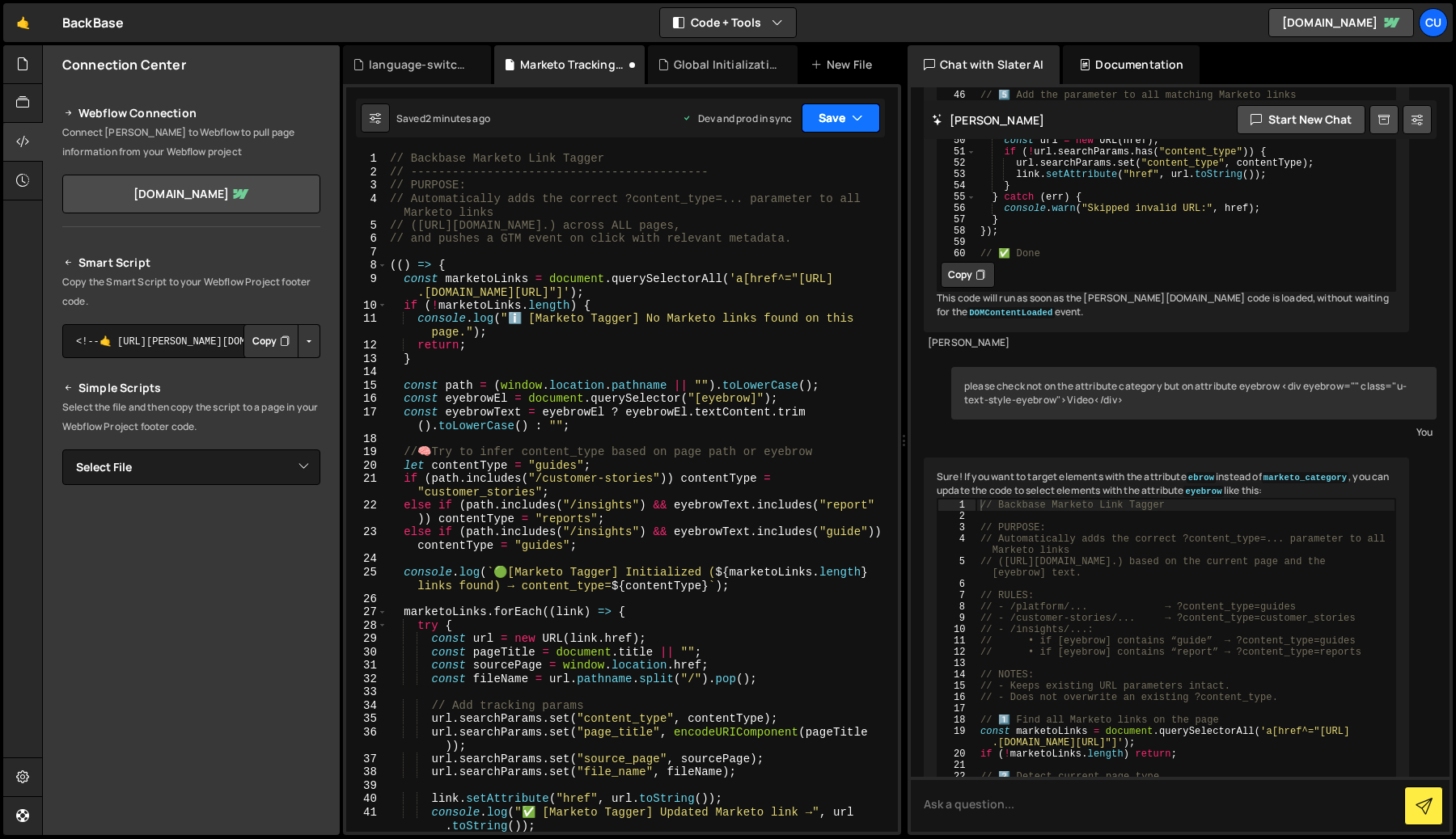
click at [838, 122] on button "Save" at bounding box center [841, 118] width 79 height 29
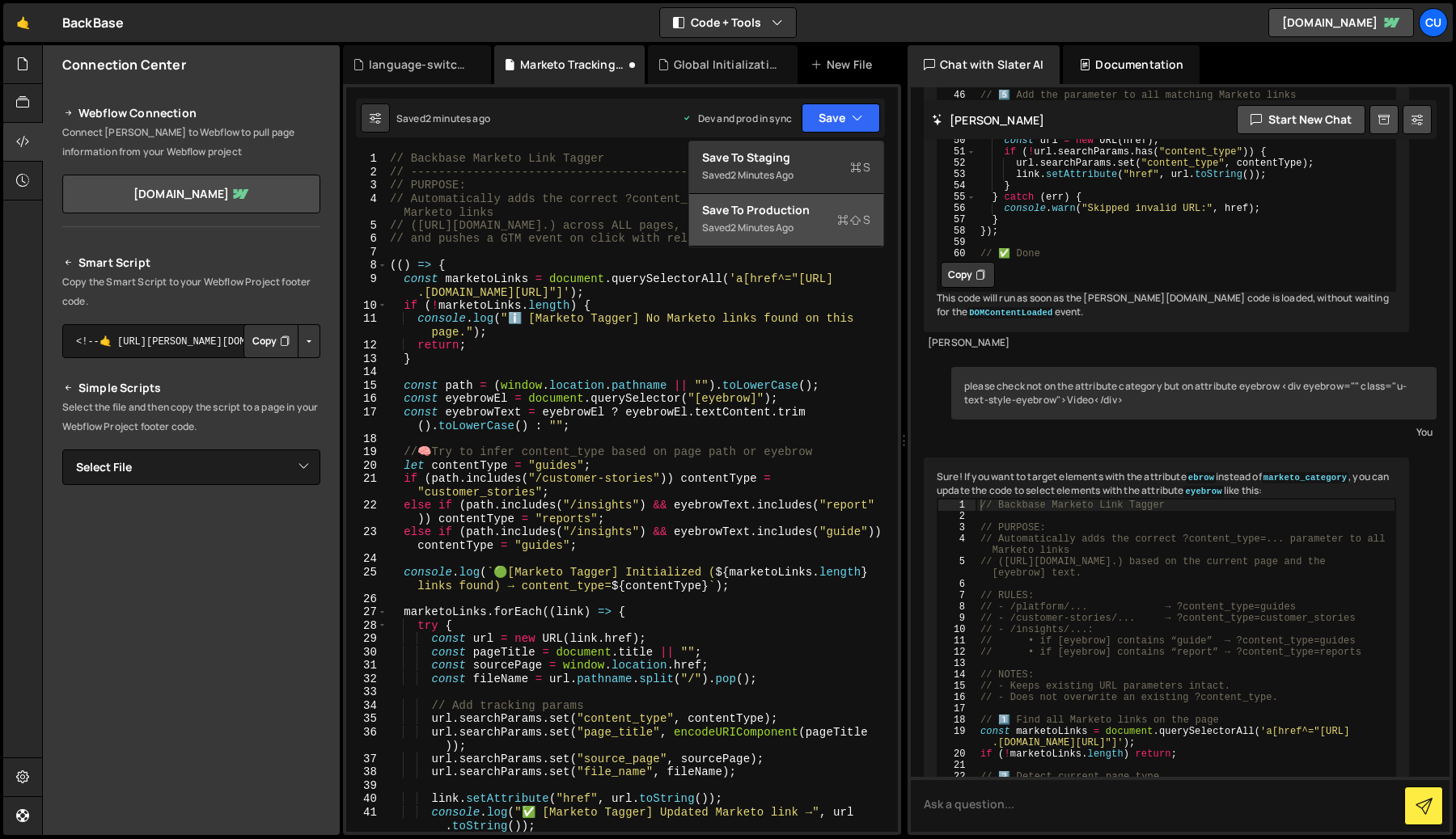
click at [778, 215] on div "Save to Production S" at bounding box center [786, 210] width 168 height 16
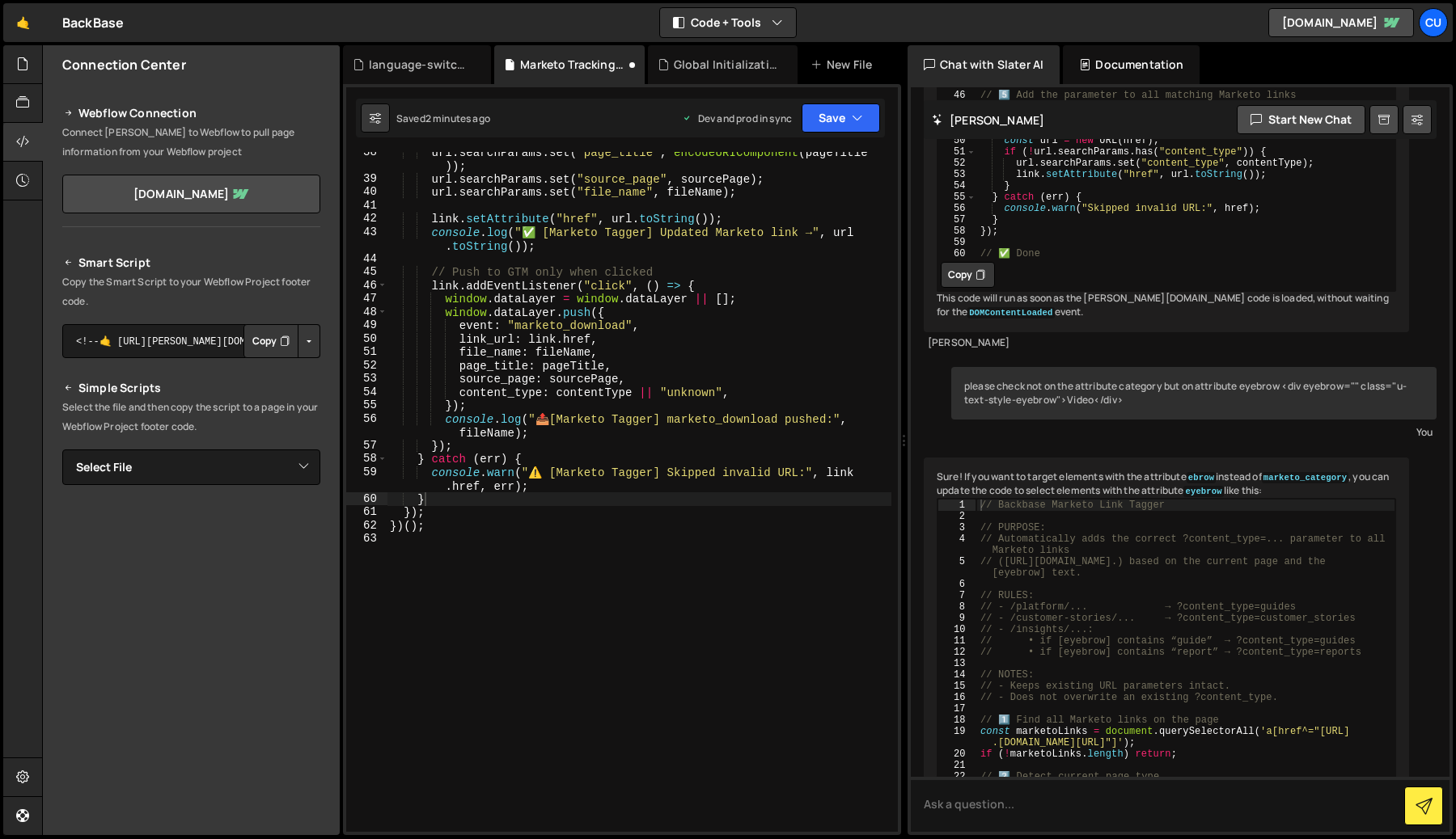
scroll to position [608, 0]
